Goal: Task Accomplishment & Management: Manage account settings

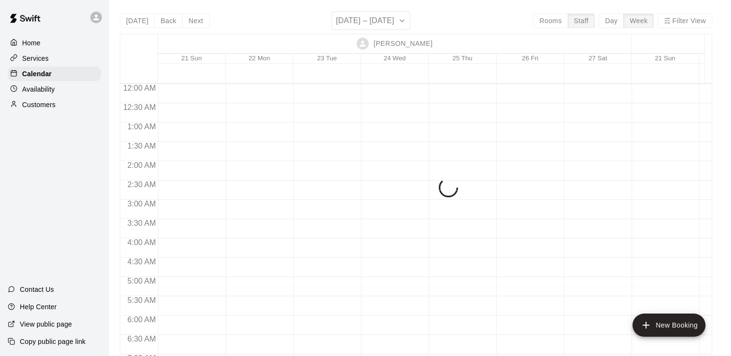
scroll to position [564, 0]
click at [158, 17] on div "[DATE] Back Next [DATE] – [DATE] Rooms Staff Day Week Filter View [PERSON_NAME]…" at bounding box center [416, 190] width 592 height 356
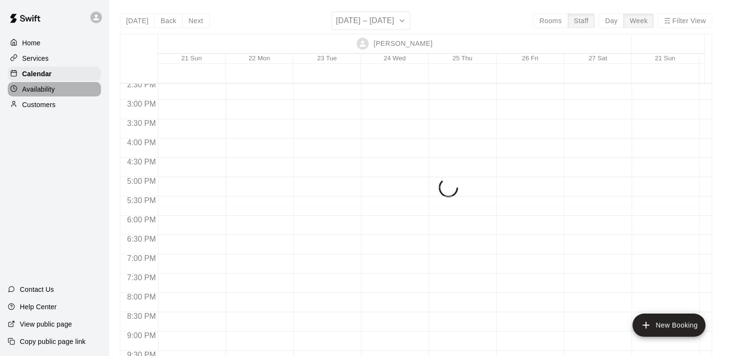
click at [74, 86] on div "Availability" at bounding box center [54, 89] width 93 height 14
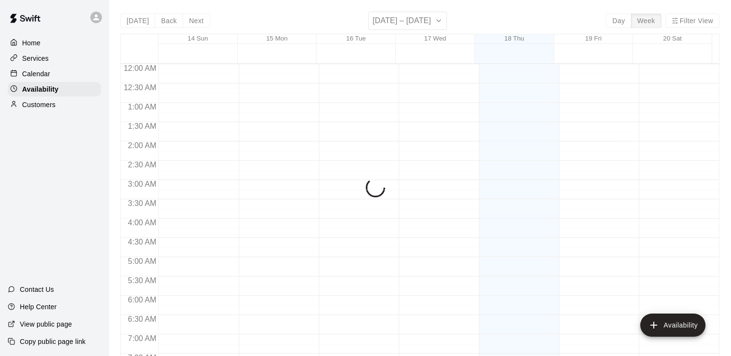
scroll to position [623, 0]
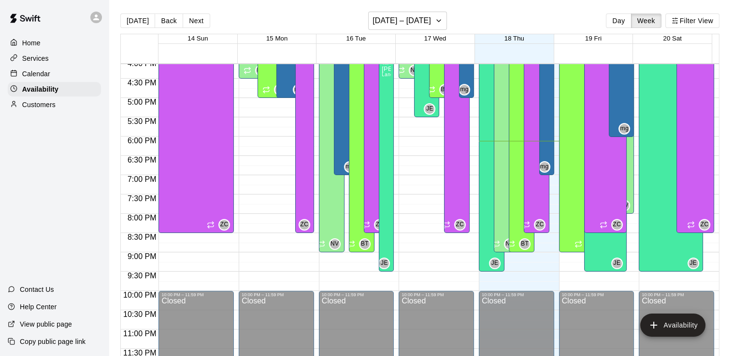
click at [69, 72] on div "Calendar" at bounding box center [54, 74] width 93 height 14
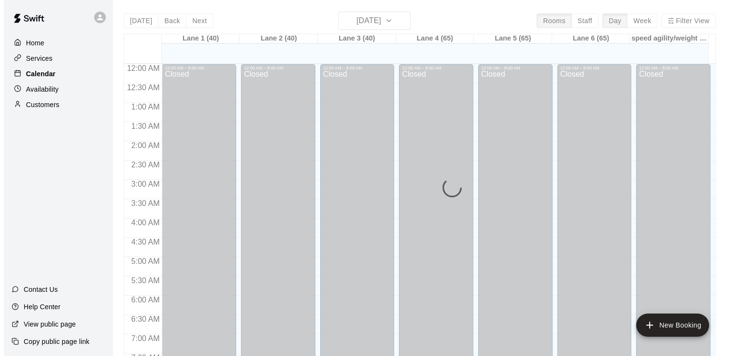
scroll to position [594, 0]
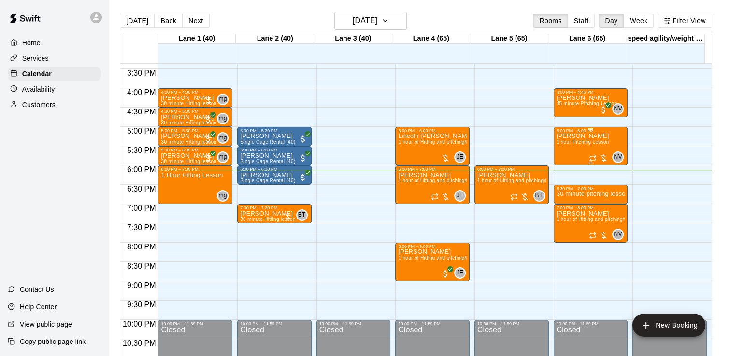
click at [582, 149] on div "[PERSON_NAME] 1 hour Pitching Lesson" at bounding box center [582, 311] width 53 height 356
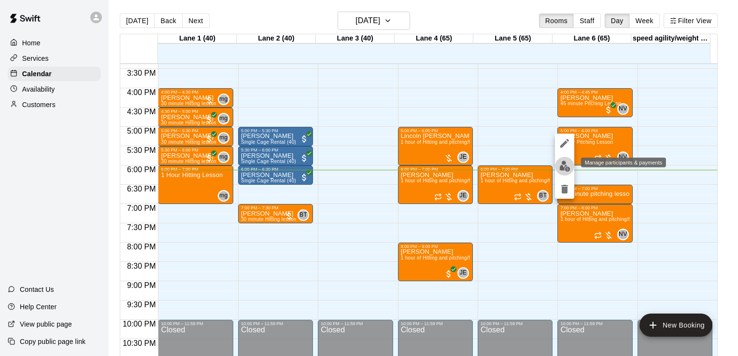
click at [565, 162] on img "edit" at bounding box center [564, 166] width 11 height 11
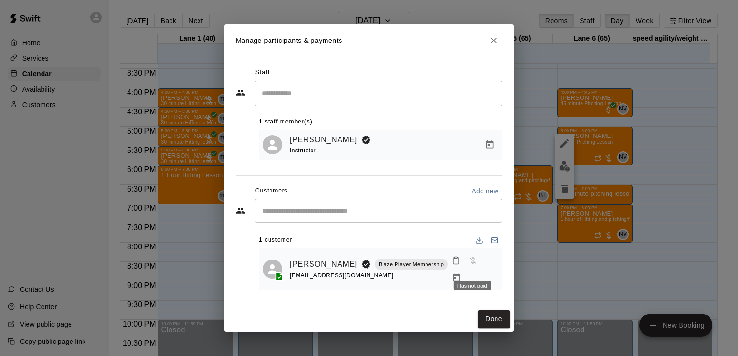
click at [487, 274] on div "Has not paid" at bounding box center [473, 282] width 40 height 17
click at [461, 273] on icon "Manage bookings & payment" at bounding box center [457, 278] width 10 height 10
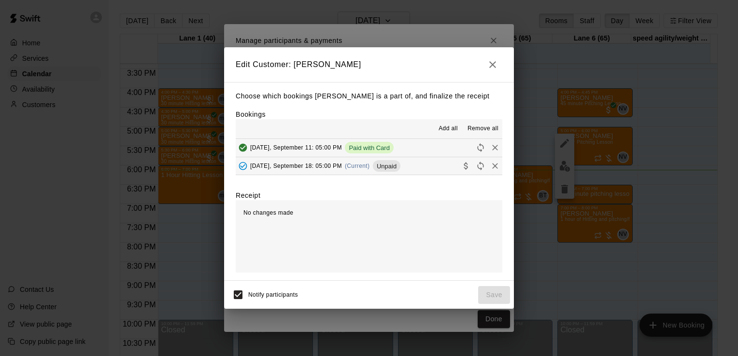
click at [421, 162] on button "[DATE], September 18: 05:00 PM (Current) Unpaid" at bounding box center [369, 166] width 267 height 18
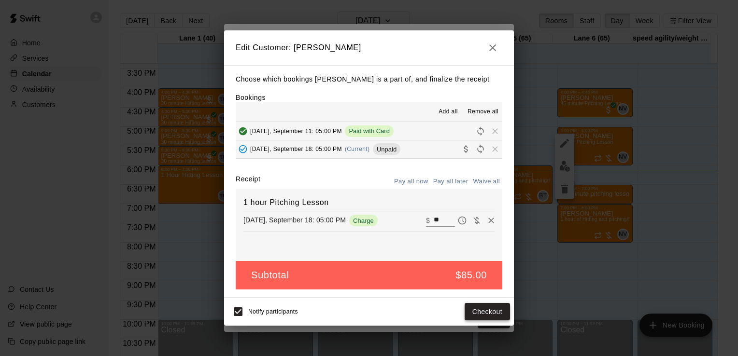
click at [476, 315] on button "Checkout" at bounding box center [487, 312] width 45 height 18
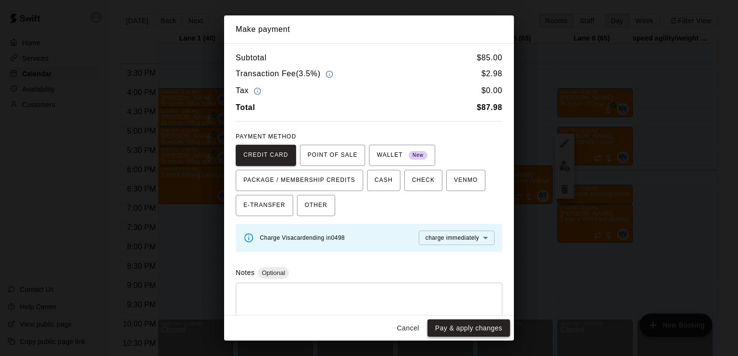
click at [473, 325] on button "Pay & apply changes" at bounding box center [468, 329] width 83 height 18
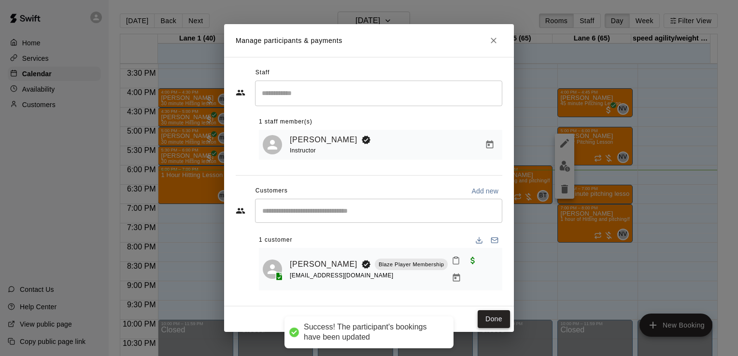
click at [496, 312] on button "Done" at bounding box center [494, 320] width 32 height 18
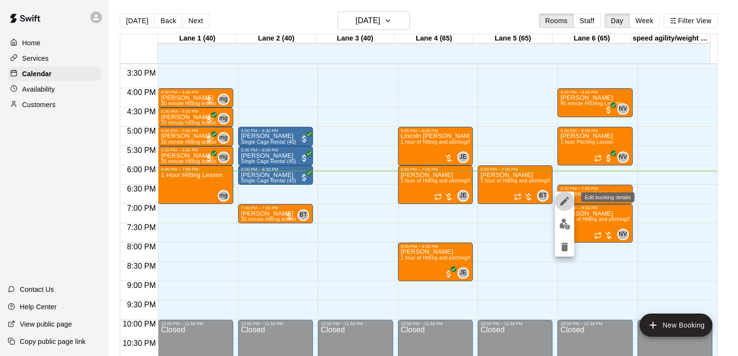
click at [564, 203] on icon "edit" at bounding box center [564, 201] width 9 height 9
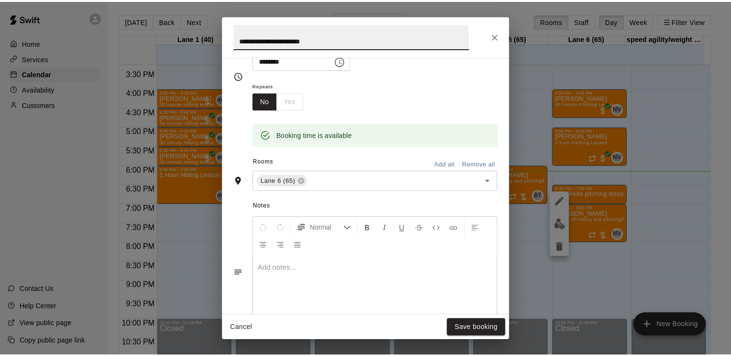
scroll to position [0, 0]
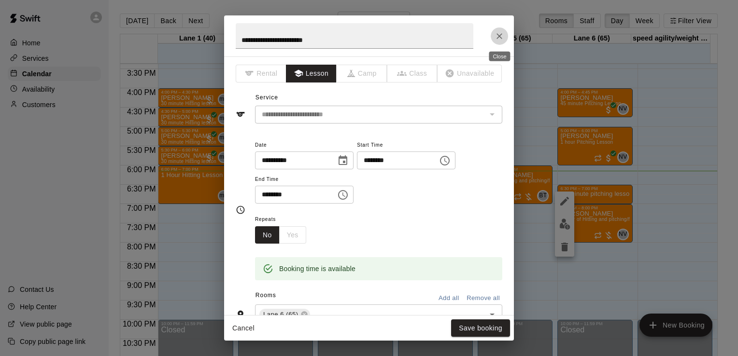
click at [495, 40] on icon "Close" at bounding box center [500, 36] width 10 height 10
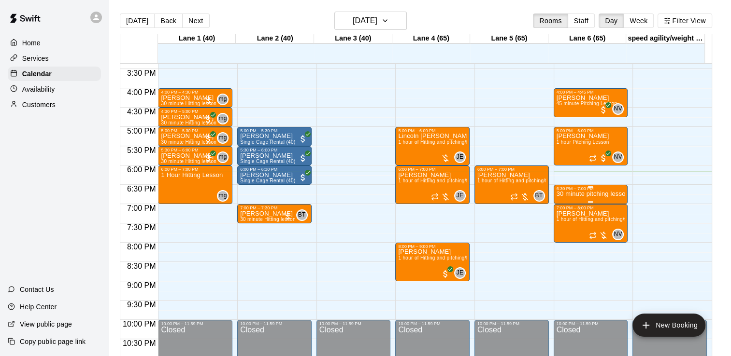
click at [563, 189] on div "6:30 PM – 7:00 PM" at bounding box center [590, 188] width 69 height 5
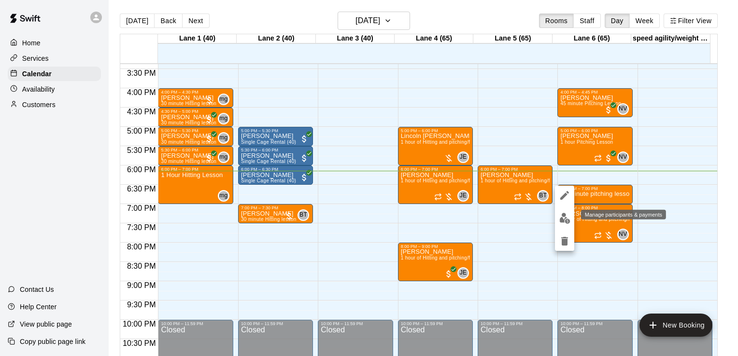
click at [567, 215] on img "edit" at bounding box center [564, 218] width 11 height 11
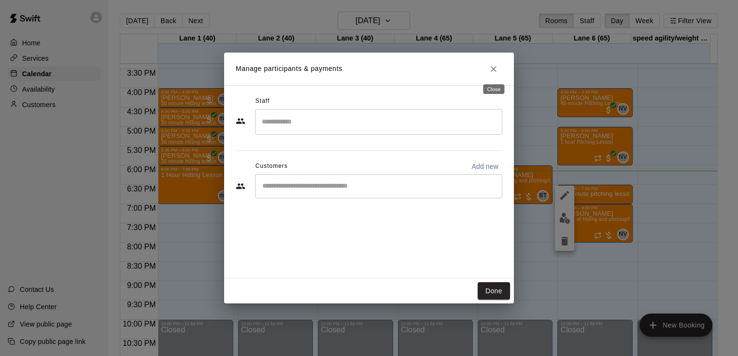
click at [493, 72] on icon "Close" at bounding box center [494, 69] width 10 height 10
